Goal: Task Accomplishment & Management: Manage account settings

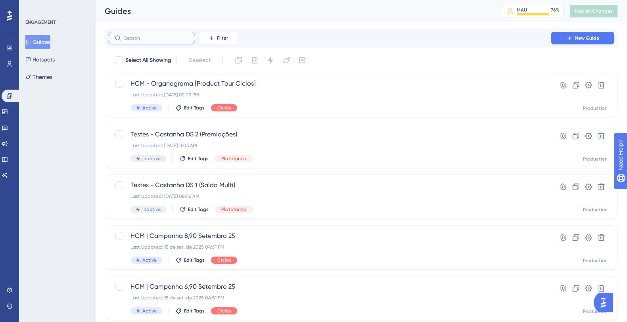
click at [179, 37] on input "text" at bounding box center [156, 38] width 64 height 6
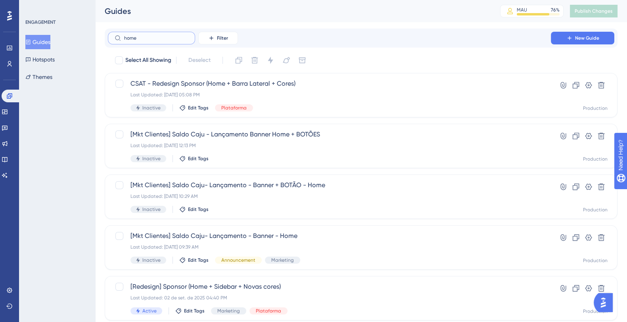
type input "home"
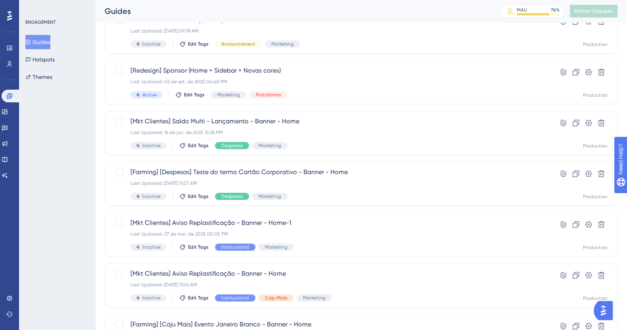
scroll to position [283, 0]
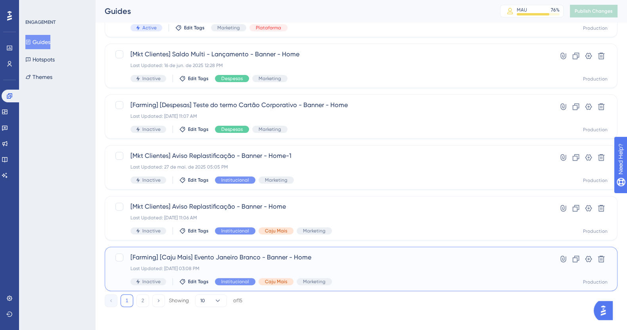
click at [317, 262] on span "[Farming] [Caju Mais] Evento Janeiro Branco - Banner - Home" at bounding box center [330, 258] width 398 height 10
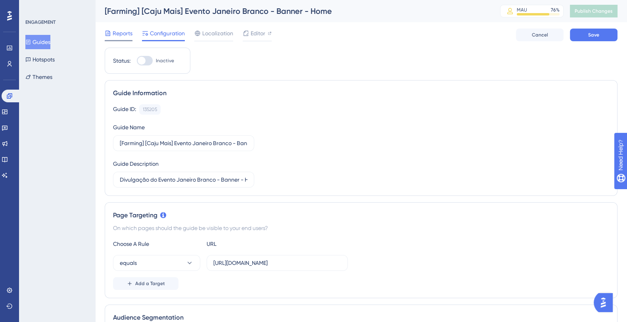
click at [125, 37] on span "Reports" at bounding box center [123, 34] width 20 height 10
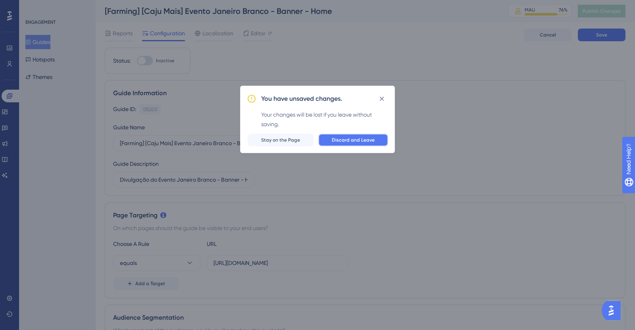
click at [352, 143] on span "Discard and Leave" at bounding box center [353, 140] width 43 height 6
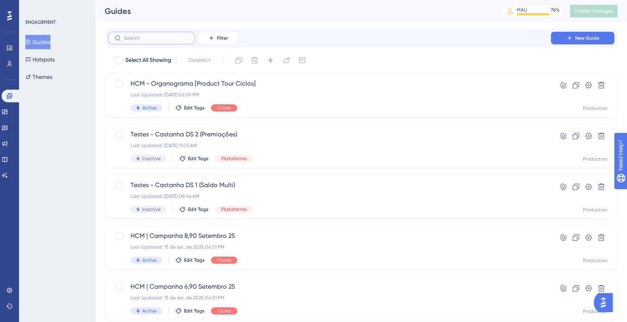
click at [135, 40] on input "text" at bounding box center [156, 38] width 64 height 6
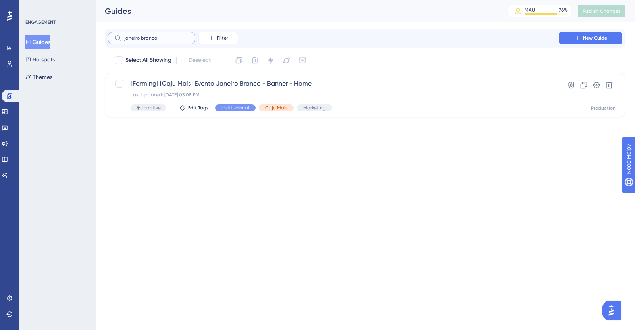
type input "janeiro branco"
click at [582, 81] on icon at bounding box center [584, 85] width 8 height 8
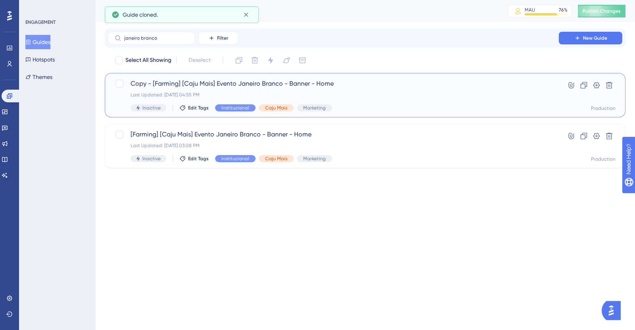
click at [399, 79] on span "Copy - [Farming] [Caju Mais] Evento Janeiro Branco - Banner - Home" at bounding box center [333, 84] width 405 height 10
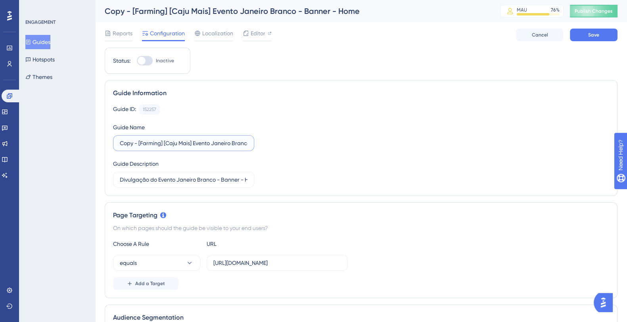
click at [167, 143] on input "Copy - [Farming] [Caju Mais] Evento Janeiro Branco - Banner - Home" at bounding box center [184, 143] width 128 height 9
click at [165, 145] on input "Copy - [Farming] [Caju Mais] Evento Janeiro Branco - Banner - Home" at bounding box center [184, 143] width 128 height 9
drag, startPoint x: 165, startPoint y: 145, endPoint x: 126, endPoint y: 147, distance: 38.9
click at [126, 147] on input "Copy - [Farming] [Caju Mais] Evento Janeiro Branco - Banner - Home" at bounding box center [184, 143] width 128 height 9
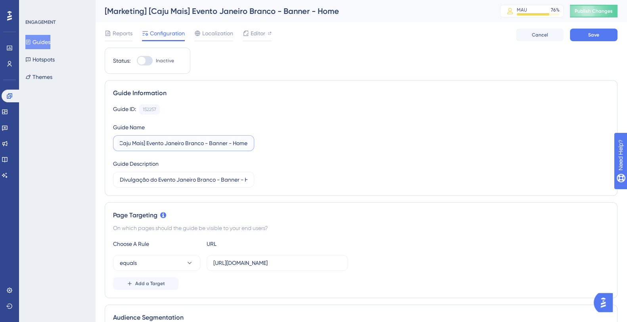
click at [205, 145] on input "[Marketing] [Caju Mais] Evento Janeiro Branco - Banner - Home" at bounding box center [184, 143] width 128 height 9
click at [149, 145] on input "[Marketing] [Caju Mais] Evento Janeiro Branco - Banner - Home" at bounding box center [184, 143] width 128 height 9
drag, startPoint x: 171, startPoint y: 142, endPoint x: 208, endPoint y: 142, distance: 37.3
click at [208, 142] on input "[Marketing] Evento Janeiro Branco - Banner - Home" at bounding box center [184, 143] width 128 height 9
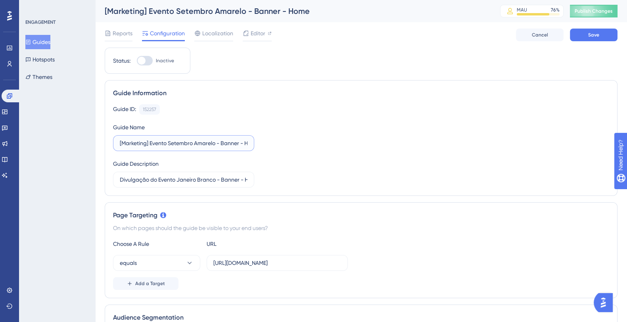
click at [227, 145] on input "[Marketing] Evento Setembro Amarelo - Banner - Home" at bounding box center [184, 143] width 128 height 9
drag, startPoint x: 149, startPoint y: 143, endPoint x: 288, endPoint y: 167, distance: 141.0
click at [288, 167] on div "Guide ID: 152257 Copy Guide Name [Marketing] Evento Setembro Amarelo - Banner -…" at bounding box center [361, 145] width 496 height 83
type input "[Marketing] Evento Setembro Amarelo - Banner - Home"
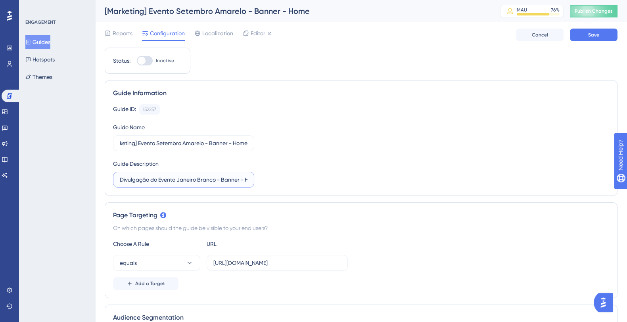
scroll to position [0, 0]
click at [161, 179] on input "Divulgação do Evento Janeiro Branco - Banner - Home" at bounding box center [184, 179] width 128 height 9
drag, startPoint x: 158, startPoint y: 182, endPoint x: 258, endPoint y: 178, distance: 100.0
click at [258, 178] on div "Guide ID: 152257 Copy Guide Name [Marketing] Evento Setembro Amarelo - Banner -…" at bounding box center [361, 145] width 496 height 83
paste input "Setembro Amarel"
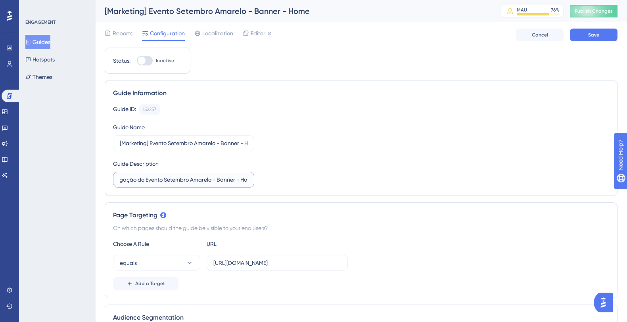
scroll to position [0, 21]
type input "Divulgação do Evento Setembro Amarelo - Banner - Home"
click at [258, 178] on div "Guide ID: 152257 Copy Guide Name [Marketing] Evento Setembro Amarelo - Banner -…" at bounding box center [361, 145] width 496 height 83
click at [260, 38] on span "Editor" at bounding box center [258, 34] width 15 height 10
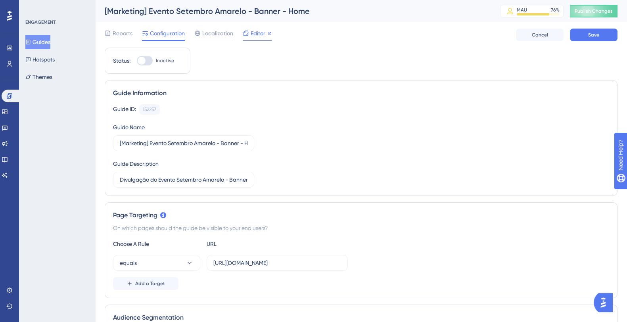
click at [265, 35] on span "Editor" at bounding box center [258, 34] width 15 height 10
click at [155, 56] on label "Inactive" at bounding box center [155, 61] width 37 height 10
click at [137, 61] on input "Inactive" at bounding box center [136, 61] width 0 height 0
checkbox input "true"
click at [591, 38] on span "Save" at bounding box center [593, 35] width 11 height 6
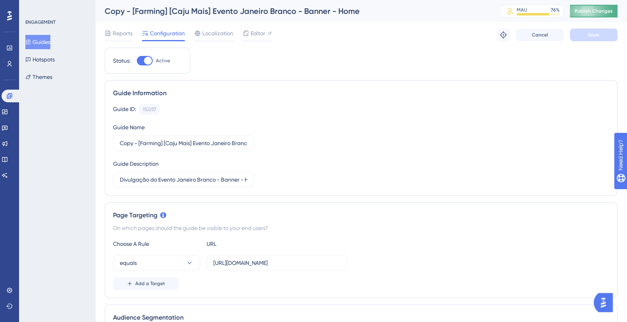
click at [611, 7] on button "Publish Changes" at bounding box center [594, 11] width 48 height 13
click at [283, 263] on input "https://empresa.caju.com.br/classic/#/dashboard" at bounding box center [277, 263] width 128 height 9
click at [176, 183] on input "Divulgação do Evento Janeiro Branco - Banner - Home" at bounding box center [184, 179] width 128 height 9
click at [207, 8] on div "Copy - [Farming] [Caju Mais] Evento Janeiro Branco - Banner - Home" at bounding box center [293, 11] width 376 height 11
click at [545, 38] on button "Cancel" at bounding box center [540, 35] width 48 height 13
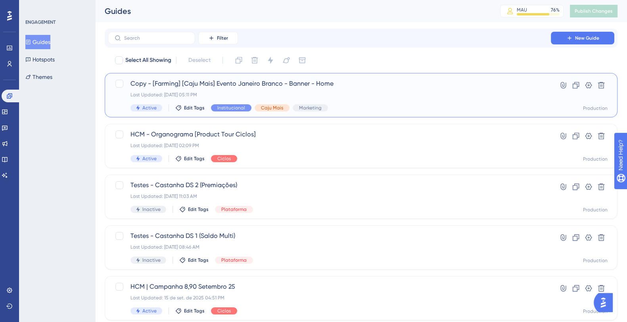
click at [368, 96] on div "Last Updated: 18 de set. de 2025 05:11 PM" at bounding box center [330, 95] width 398 height 6
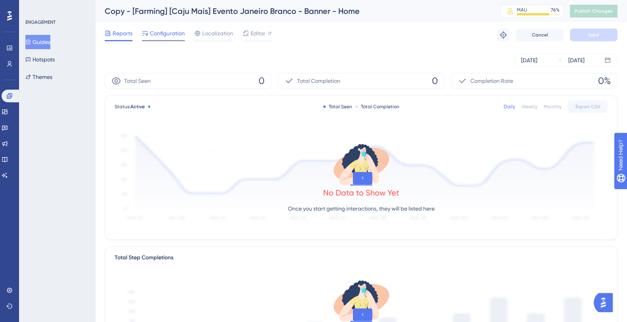
click at [177, 33] on span "Configuration" at bounding box center [167, 34] width 35 height 10
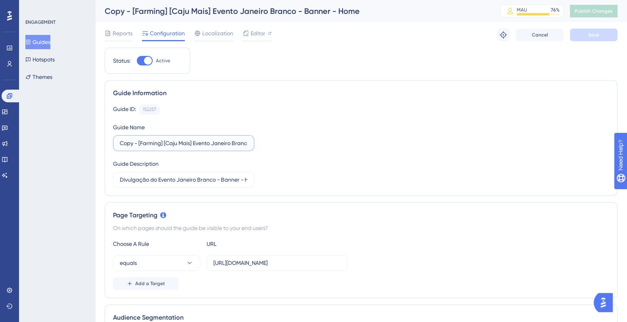
click at [164, 143] on input "Copy - [Farming] [Caju Mais] Evento Janeiro Branco - Banner - Home" at bounding box center [184, 143] width 128 height 9
drag, startPoint x: 195, startPoint y: 142, endPoint x: 115, endPoint y: 144, distance: 80.2
click at [115, 144] on label "Copy - [Farming] [Caju Mais] Evento Janeiro Branco - Banner - Home" at bounding box center [183, 143] width 141 height 16
drag, startPoint x: 176, startPoint y: 143, endPoint x: 202, endPoint y: 144, distance: 26.2
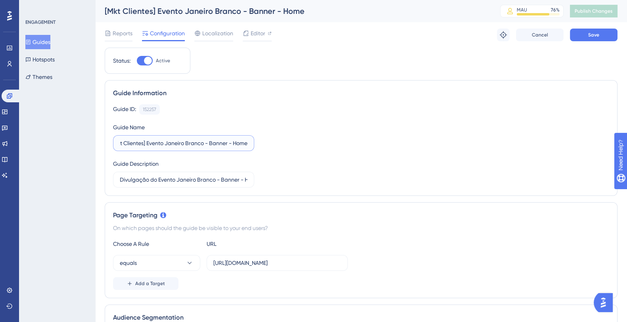
click at [202, 144] on input "[Mkt Clientes] Evento Janeiro Branco - Banner - Home" at bounding box center [184, 143] width 128 height 9
drag, startPoint x: 175, startPoint y: 145, endPoint x: 221, endPoint y: 146, distance: 46.0
click at [221, 146] on input "[Mkt Clientes] Evento Setembro Amarelo - Banner - Home" at bounding box center [184, 143] width 128 height 9
type input "[Mkt Clientes] Evento Setembro Amarelo - Banner - Home"
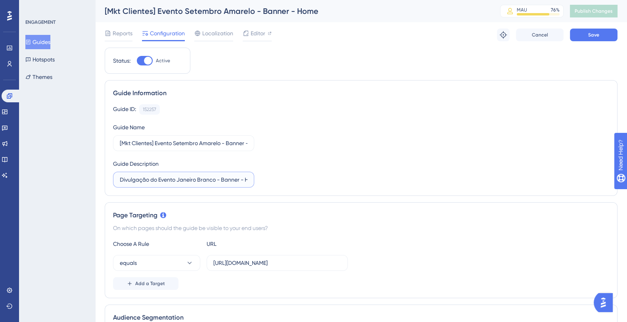
drag, startPoint x: 159, startPoint y: 181, endPoint x: 216, endPoint y: 180, distance: 57.1
click at [216, 180] on input "Divulgação do Evento Janeiro Branco - Banner - Home" at bounding box center [184, 179] width 128 height 9
paste input "Setembro Amarel"
type input "Divulgação do Setembro Amarelo - Banner - Home"
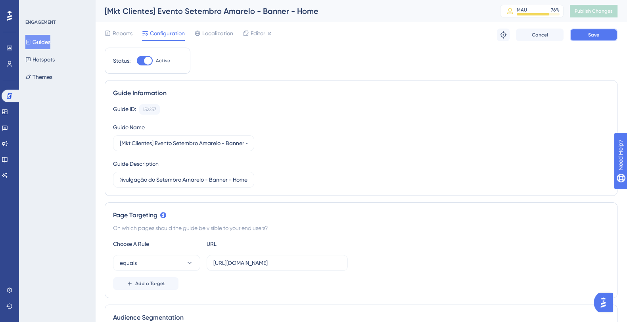
scroll to position [0, 0]
click at [589, 39] on button "Save" at bounding box center [594, 35] width 48 height 13
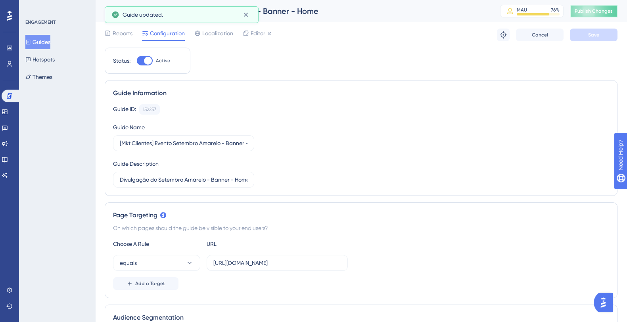
click at [601, 12] on span "Publish Changes" at bounding box center [594, 11] width 38 height 6
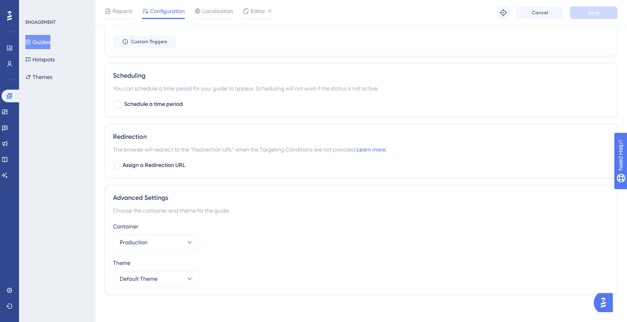
scroll to position [548, 0]
click at [122, 103] on div at bounding box center [118, 104] width 10 height 10
checkbox input "true"
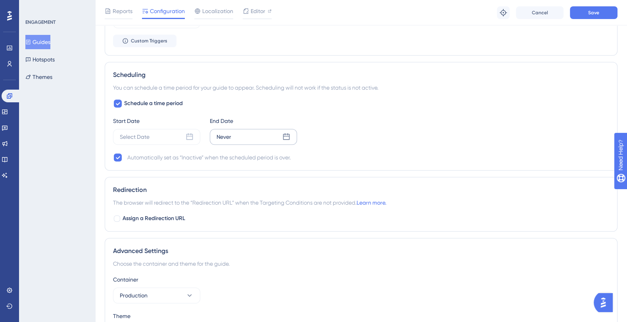
click at [235, 135] on div "Never" at bounding box center [253, 137] width 87 height 16
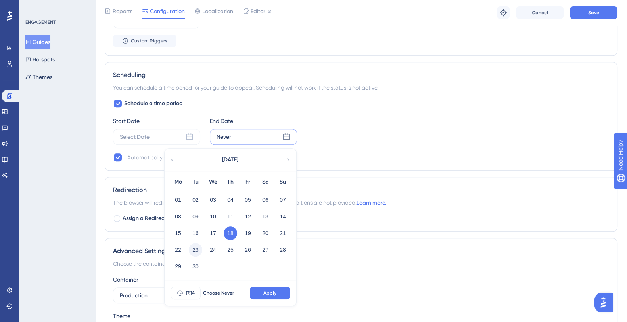
click at [192, 248] on button "23" at bounding box center [195, 249] width 13 height 13
click at [192, 290] on span "17:14" at bounding box center [190, 293] width 9 height 6
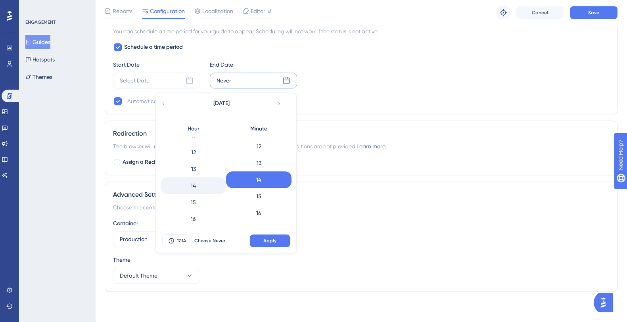
scroll to position [195, 0]
click at [204, 150] on div "12" at bounding box center [193, 150] width 65 height 17
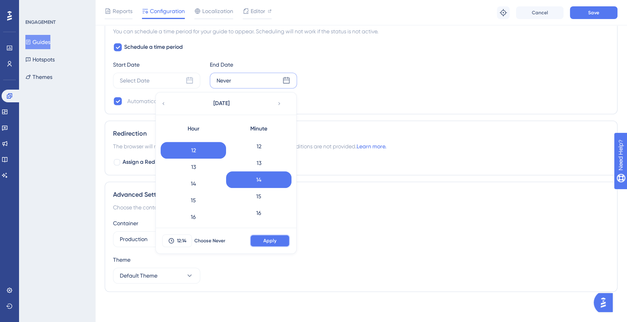
click at [276, 238] on span "Apply" at bounding box center [269, 241] width 13 height 6
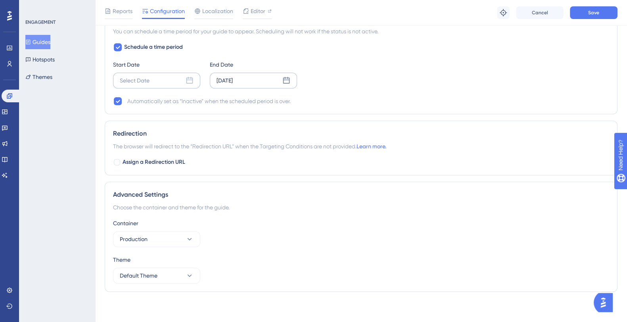
click at [160, 78] on div "Select Date" at bounding box center [156, 81] width 87 height 16
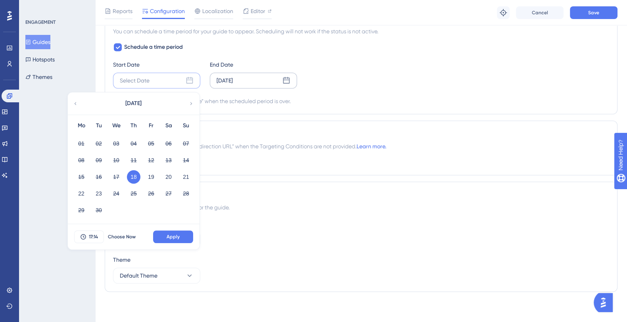
click at [131, 174] on button "18" at bounding box center [133, 176] width 13 height 13
click at [131, 235] on span "Choose Now" at bounding box center [122, 237] width 28 height 6
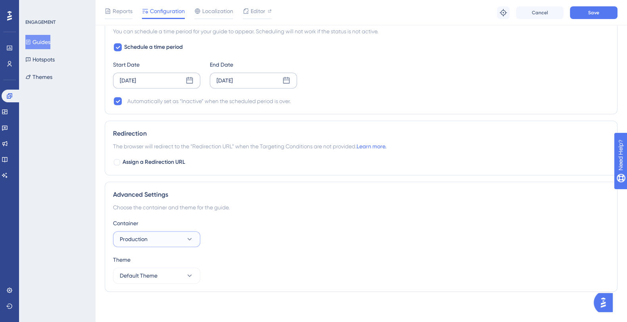
click at [162, 240] on button "Production" at bounding box center [156, 239] width 87 height 16
click at [158, 261] on div "Production Production" at bounding box center [157, 264] width 64 height 16
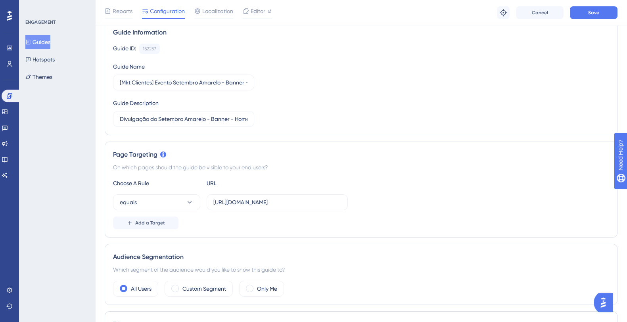
scroll to position [0, 0]
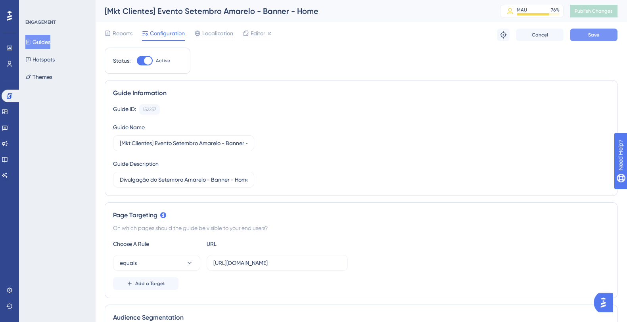
click at [590, 33] on span "Save" at bounding box center [593, 35] width 11 height 6
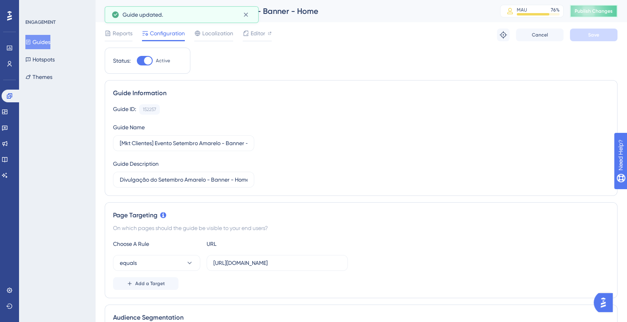
click at [593, 6] on button "Publish Changes" at bounding box center [594, 11] width 48 height 13
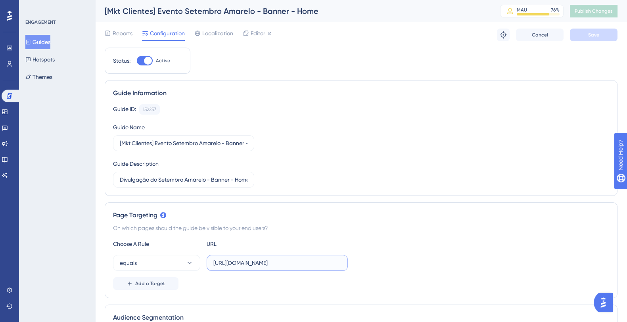
click at [273, 265] on input "https://empresa.caju.com.br/classic/#/dashboard" at bounding box center [277, 263] width 128 height 9
click at [259, 32] on span "Editor" at bounding box center [258, 34] width 15 height 10
click at [595, 12] on span "Publish Changes" at bounding box center [594, 11] width 38 height 6
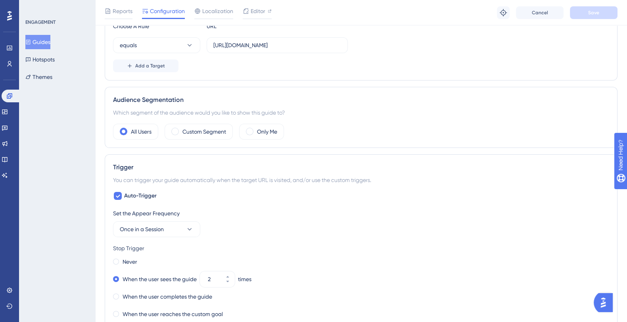
scroll to position [220, 0]
